Goal: Navigation & Orientation: Understand site structure

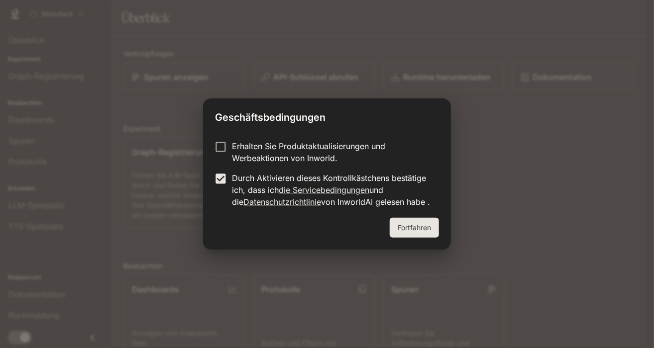
drag, startPoint x: 446, startPoint y: 237, endPoint x: 438, endPoint y: 231, distance: 10.3
click at [445, 235] on div "Fortfahren" at bounding box center [327, 234] width 248 height 32
click at [419, 224] on font "Fortfahren" at bounding box center [413, 227] width 33 height 8
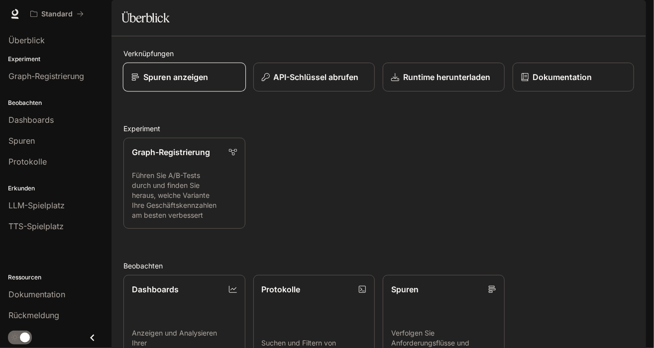
click at [189, 83] on p "Spuren anzeigen" at bounding box center [175, 77] width 65 height 12
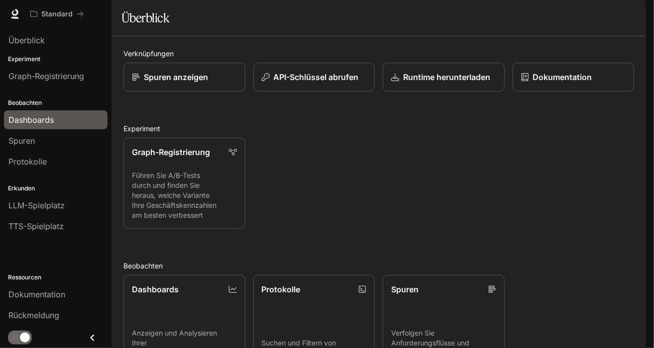
click at [43, 123] on font "Dashboards" at bounding box center [30, 120] width 45 height 10
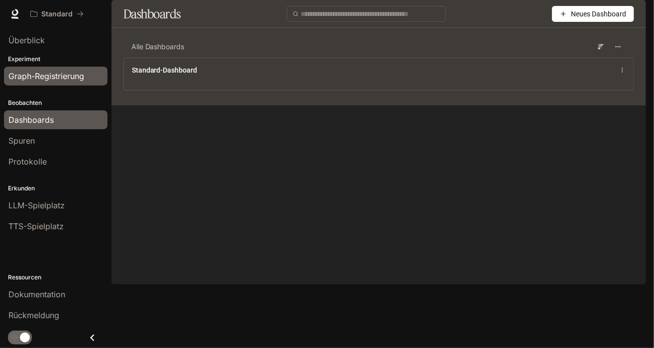
click at [53, 78] on font "Graph-Registrierung" at bounding box center [46, 76] width 76 height 10
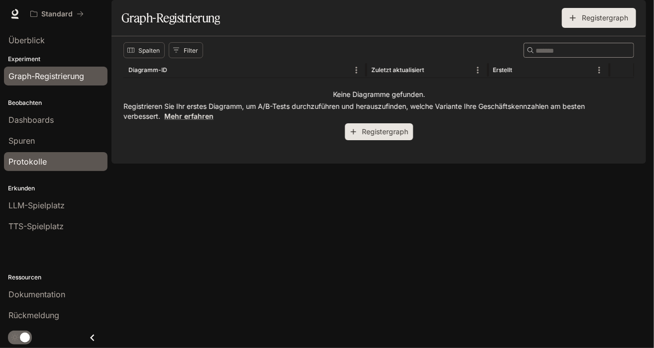
click at [50, 152] on link "Protokolle" at bounding box center [55, 161] width 103 height 19
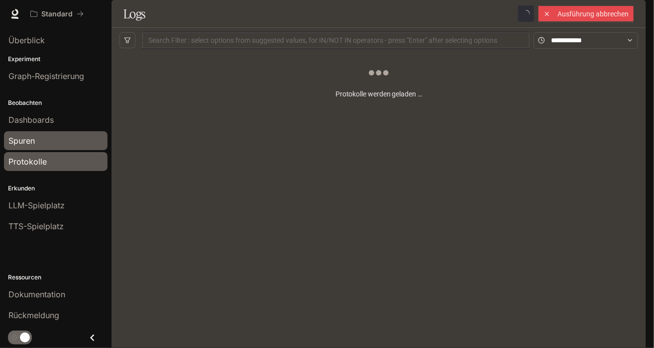
click at [46, 143] on div "Spuren" at bounding box center [55, 141] width 94 height 12
